Goal: Check status: Check status

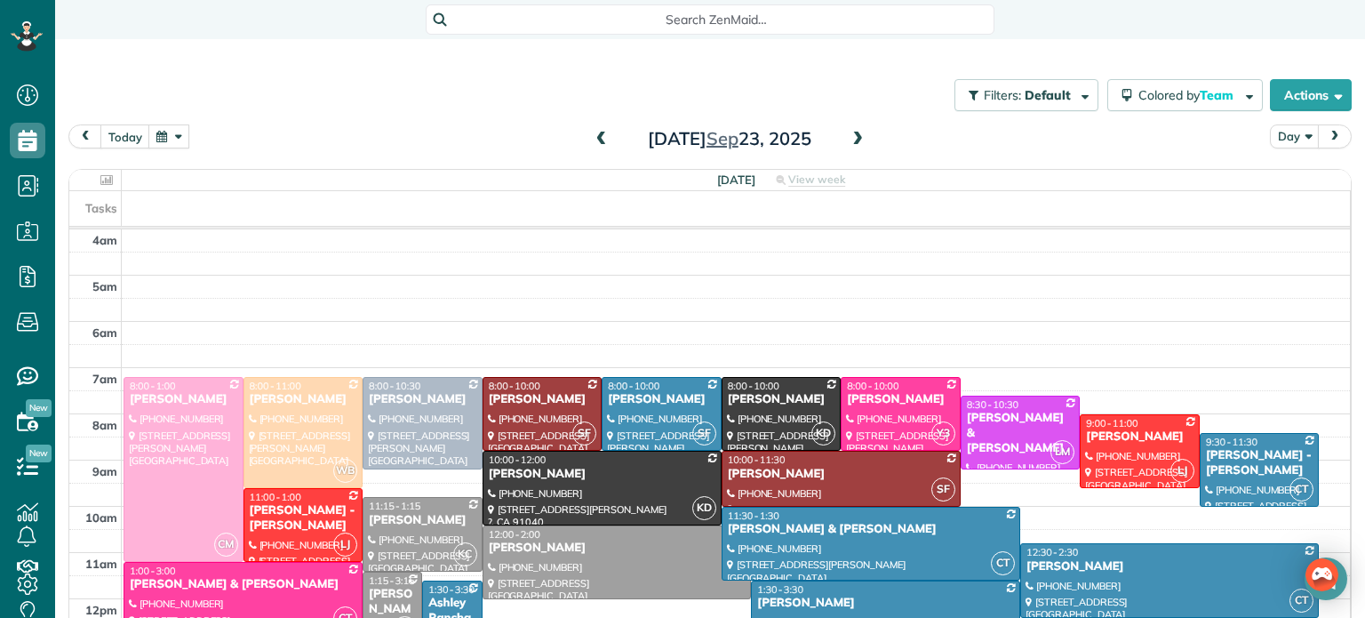
scroll to position [139, 0]
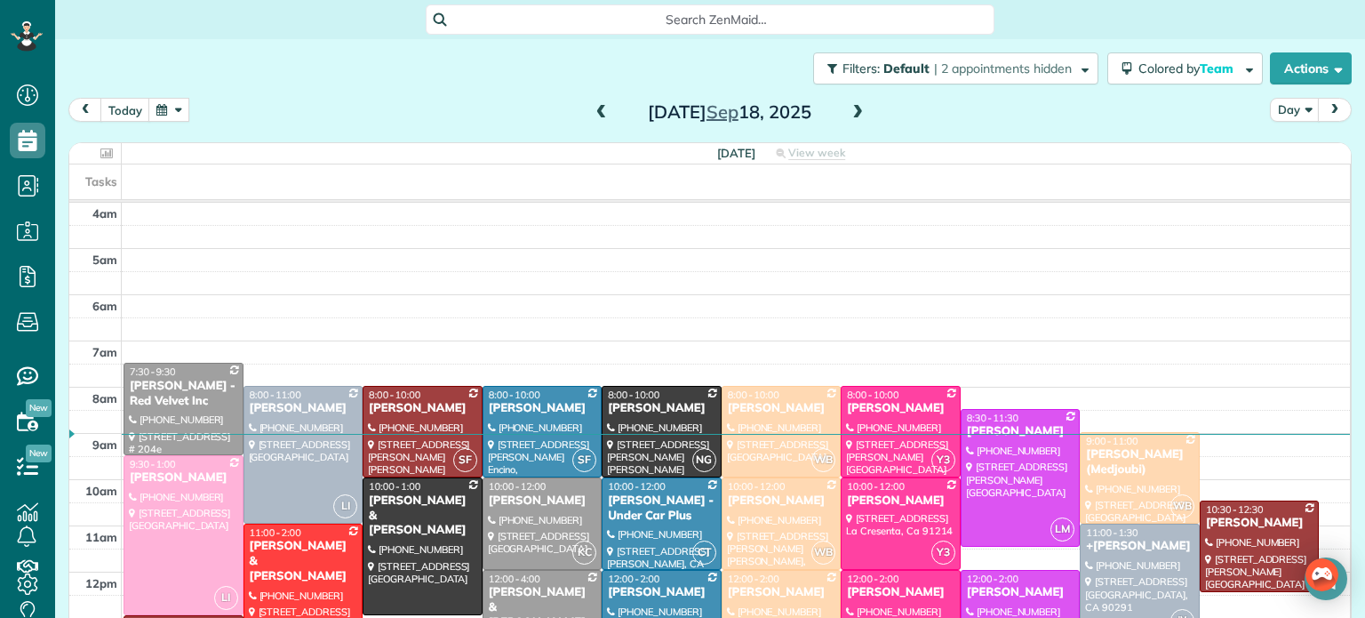
scroll to position [139, 0]
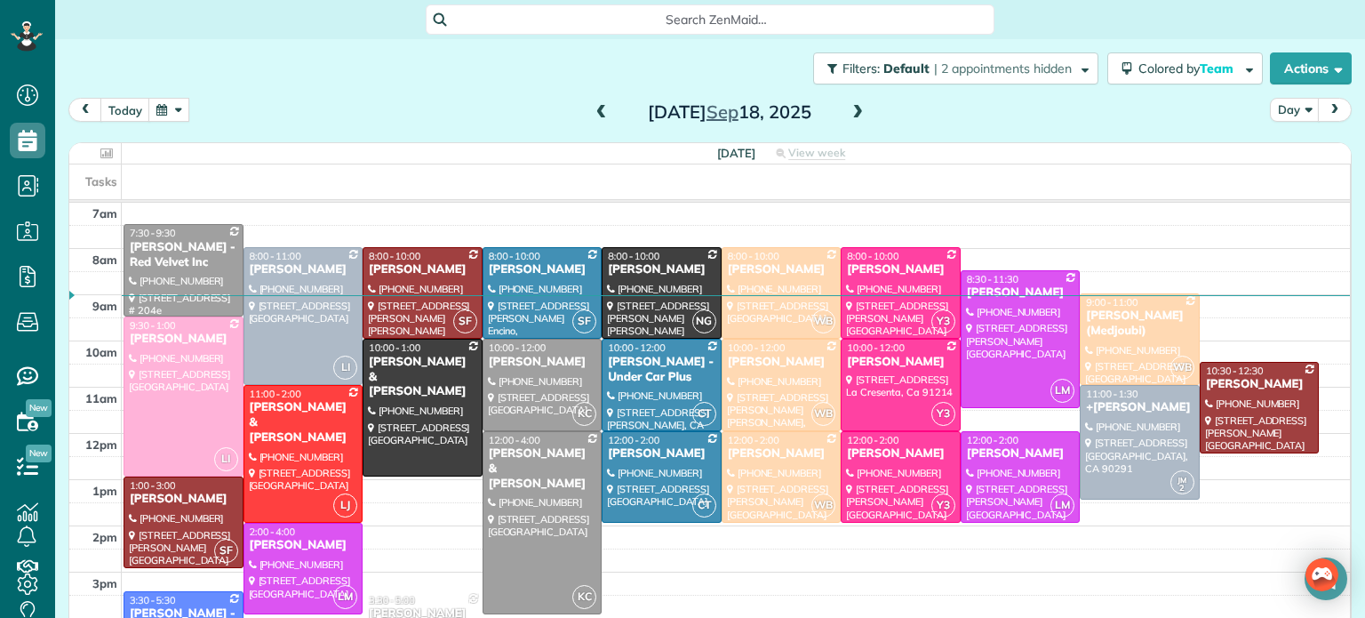
click at [355, 98] on div "today Day Thursday Sep 18, 2025" at bounding box center [709, 114] width 1283 height 33
click at [168, 113] on button "button" at bounding box center [168, 110] width 41 height 24
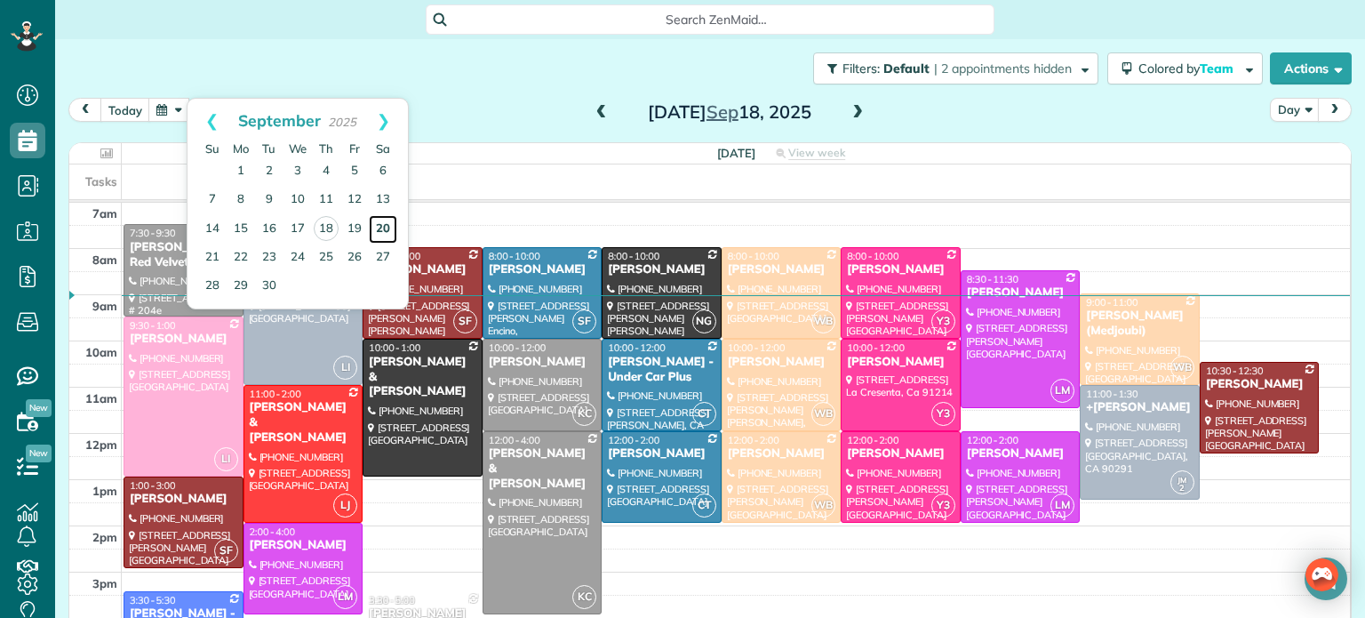
click at [384, 228] on link "20" at bounding box center [383, 229] width 28 height 28
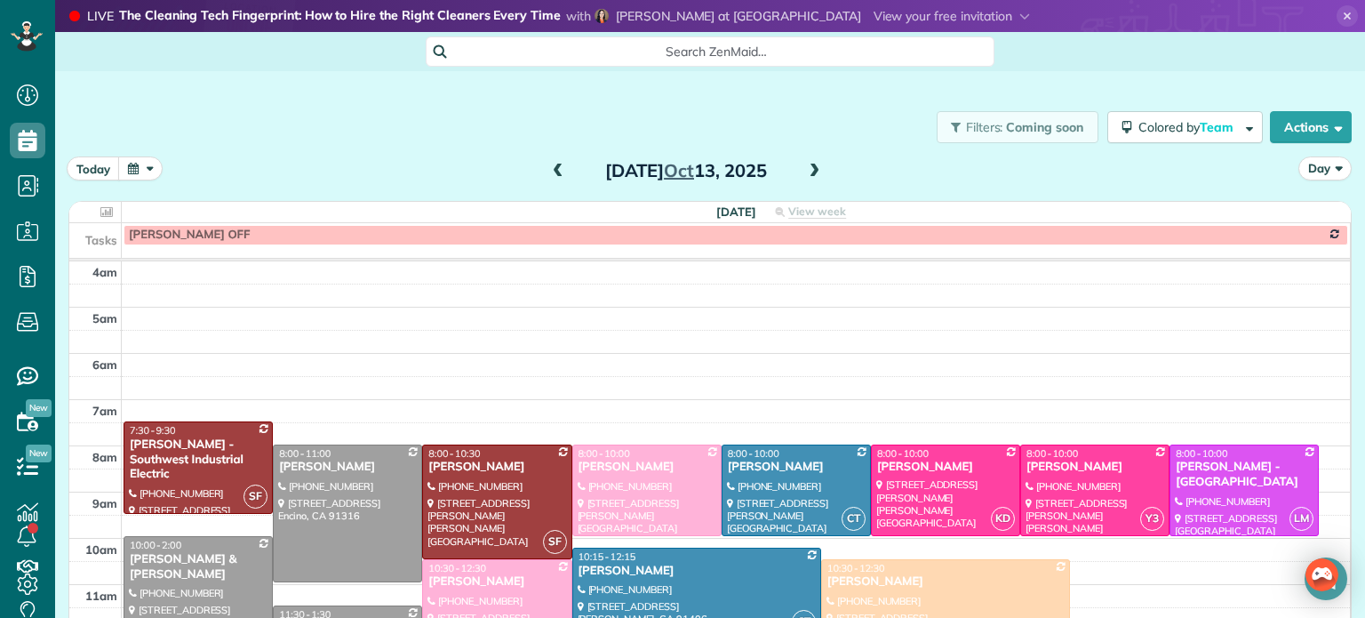
scroll to position [139, 0]
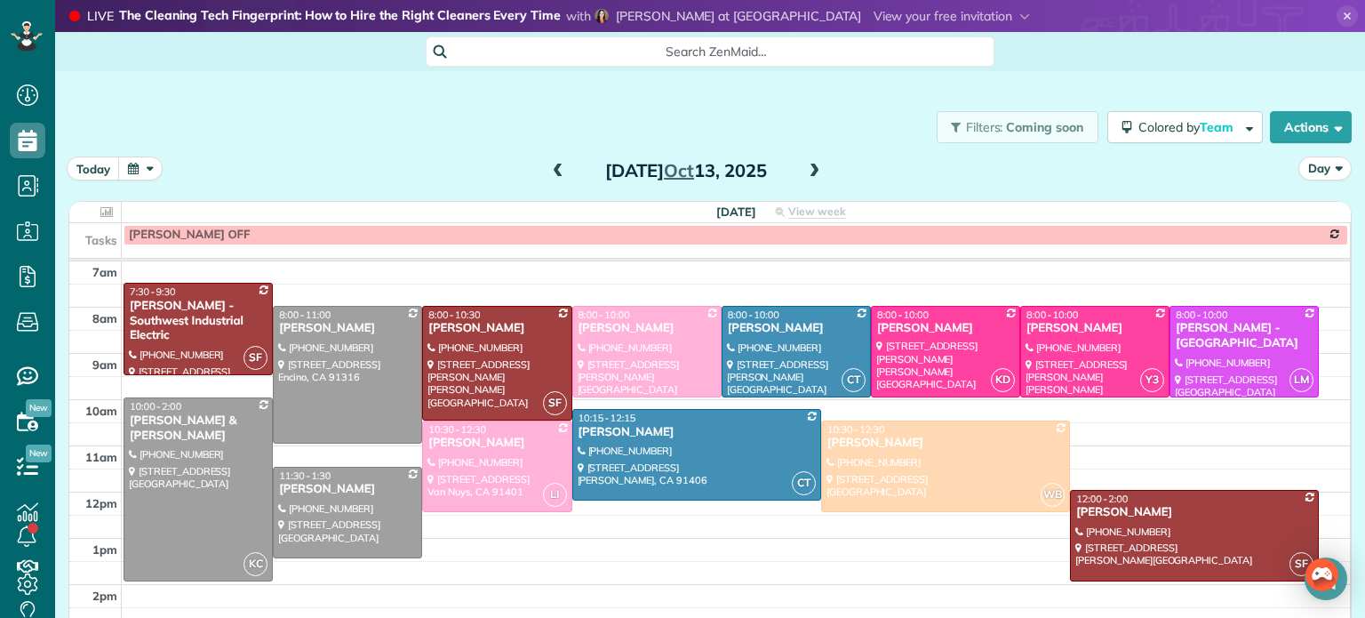
click at [143, 168] on button "button" at bounding box center [140, 168] width 44 height 24
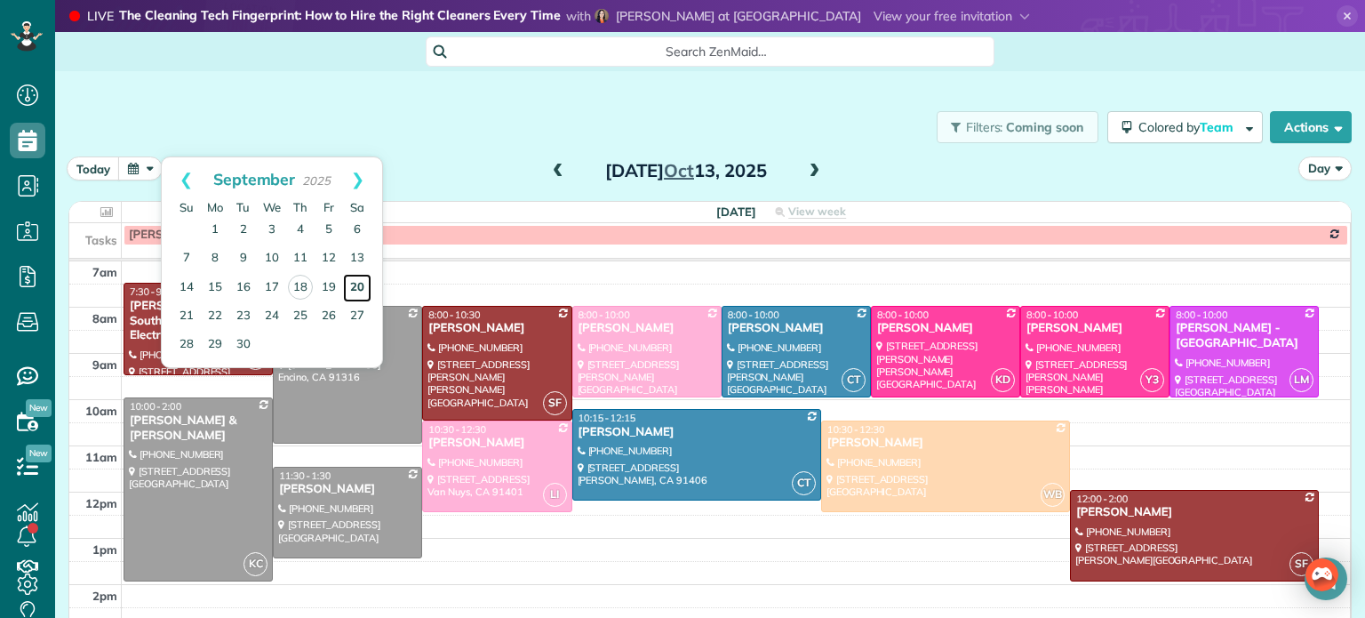
click at [355, 284] on link "20" at bounding box center [357, 288] width 28 height 28
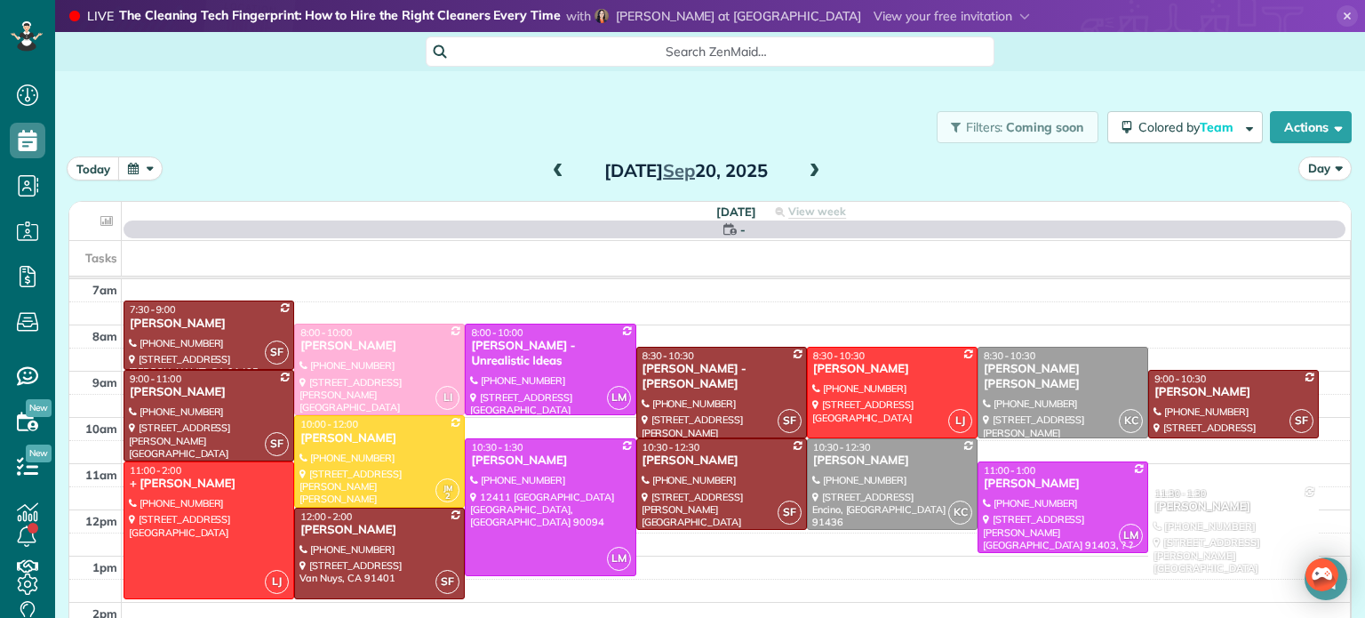
click at [813, 172] on span at bounding box center [814, 172] width 20 height 16
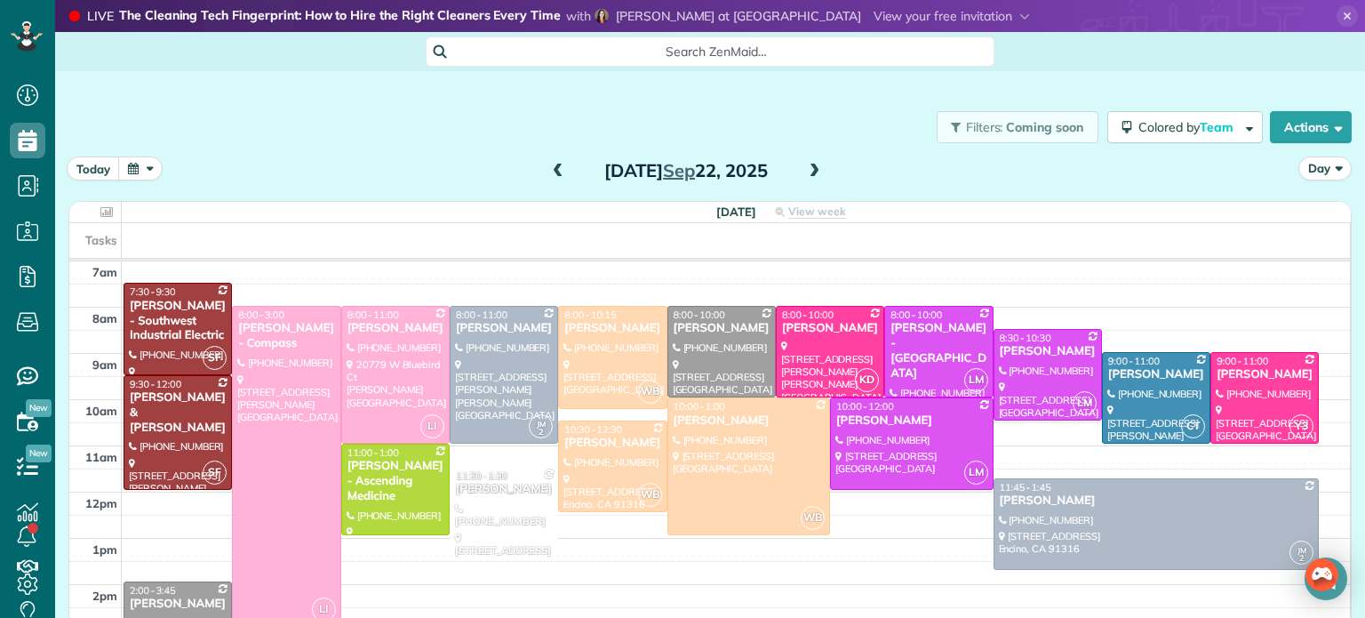
click at [836, 108] on div "Filters: Coming soon Colored by Team Color by Cleaner Color by Team Color by St…" at bounding box center [710, 127] width 1310 height 59
